Goal: Information Seeking & Learning: Learn about a topic

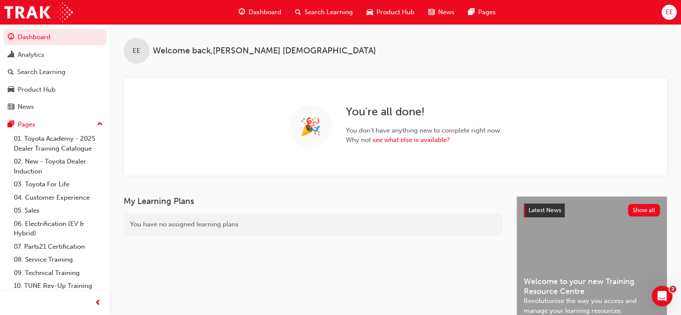
click at [306, 10] on span "Search Learning" at bounding box center [328, 12] width 48 height 10
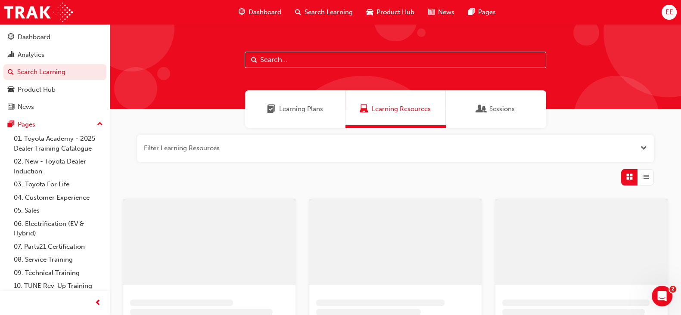
click at [293, 62] on input "text" at bounding box center [395, 60] width 301 height 16
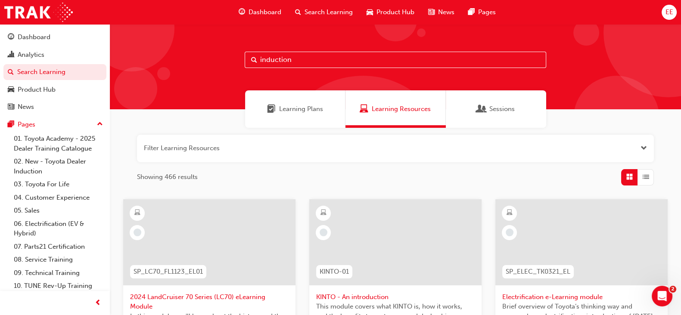
type input "induction"
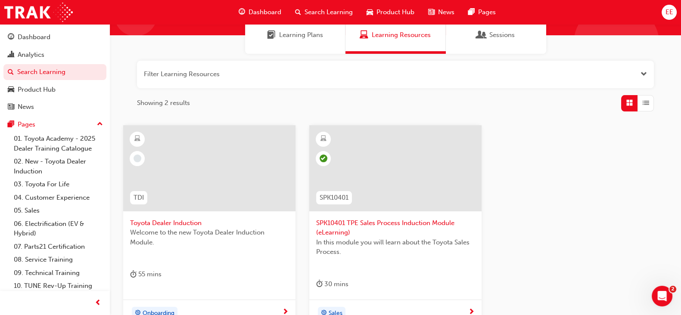
scroll to position [92, 0]
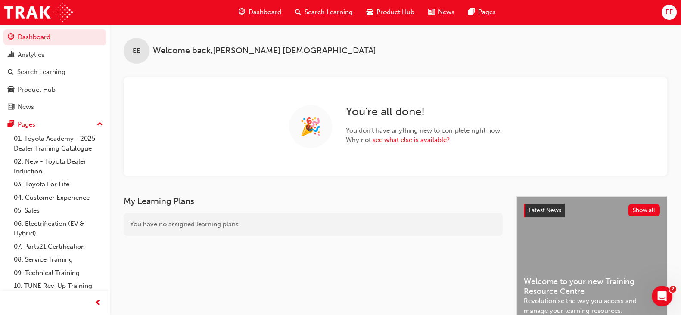
click at [325, 9] on span "Search Learning" at bounding box center [328, 12] width 48 height 10
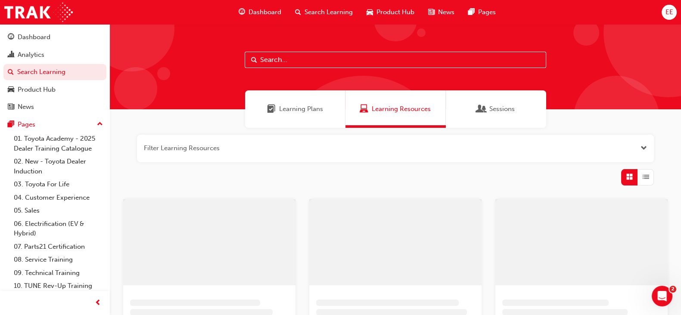
click at [307, 64] on input "text" at bounding box center [395, 60] width 301 height 16
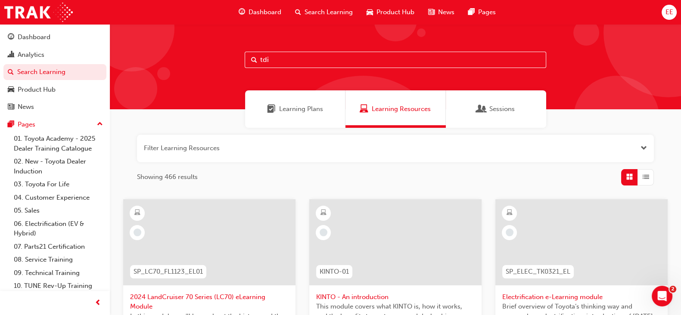
type input "tdi"
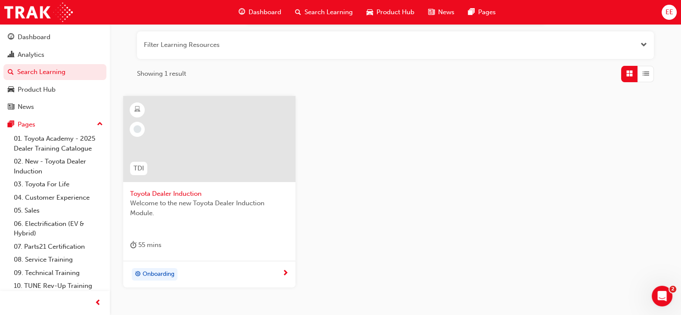
scroll to position [105, 0]
click at [505, 248] on div "TDI Toyota Dealer Induction Welcome to the new Toyota Dealer Induction Module. …" at bounding box center [395, 197] width 558 height 206
